Goal: Information Seeking & Learning: Learn about a topic

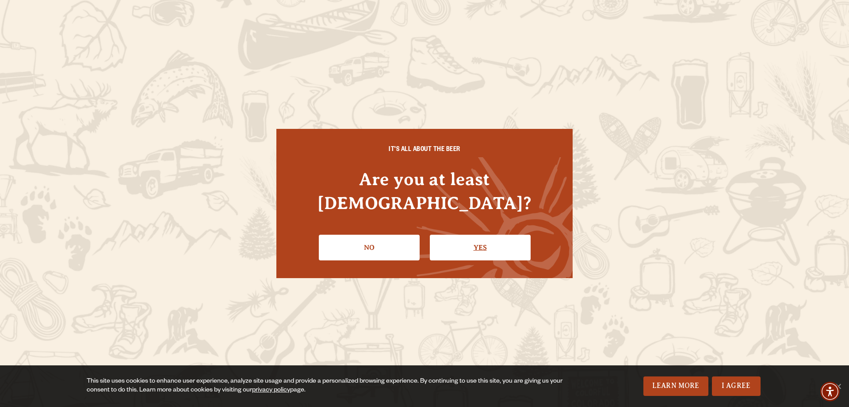
click at [481, 239] on link "Yes" at bounding box center [480, 247] width 101 height 26
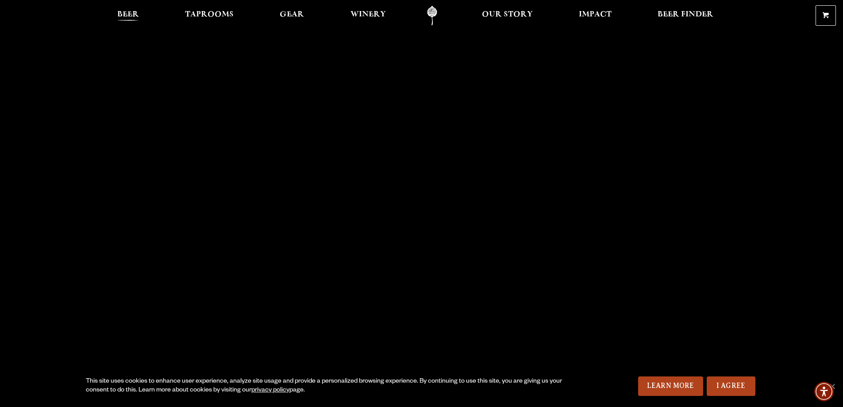
click at [128, 11] on span "Beer" at bounding box center [128, 14] width 22 height 7
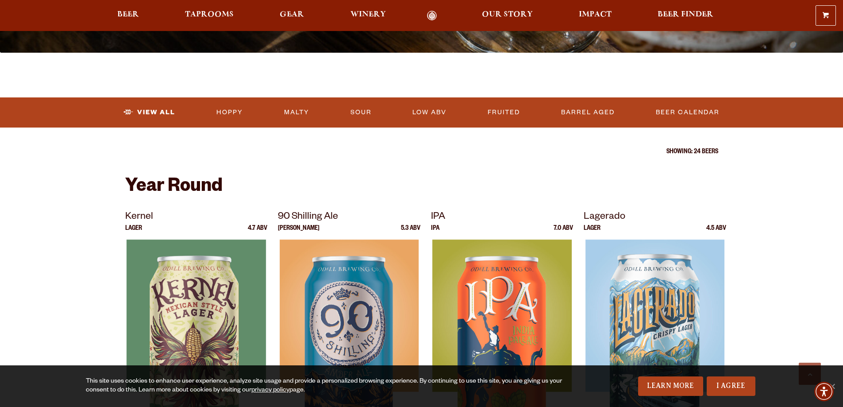
scroll to position [235, 0]
click at [688, 109] on link "Beer Calendar" at bounding box center [687, 112] width 71 height 20
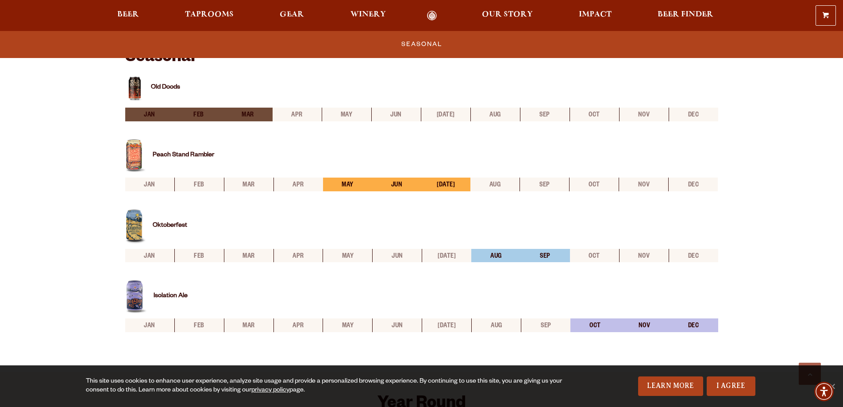
scroll to position [315, 0]
click at [137, 85] on img at bounding box center [134, 89] width 19 height 30
click at [135, 151] on img at bounding box center [135, 156] width 21 height 34
click at [138, 226] on img at bounding box center [135, 226] width 21 height 35
click at [135, 290] on img at bounding box center [136, 297] width 22 height 34
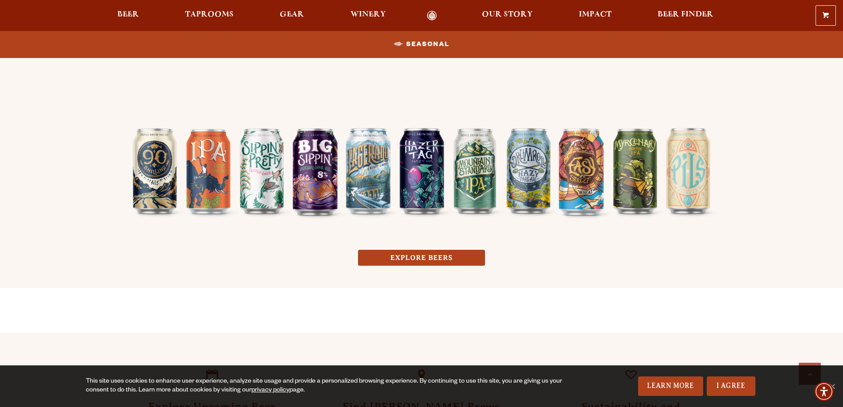
scroll to position [701, 0]
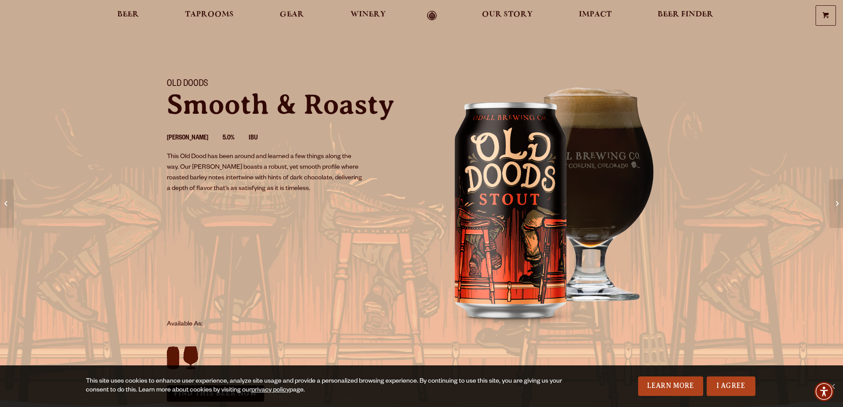
scroll to position [18, 0]
